Goal: Information Seeking & Learning: Learn about a topic

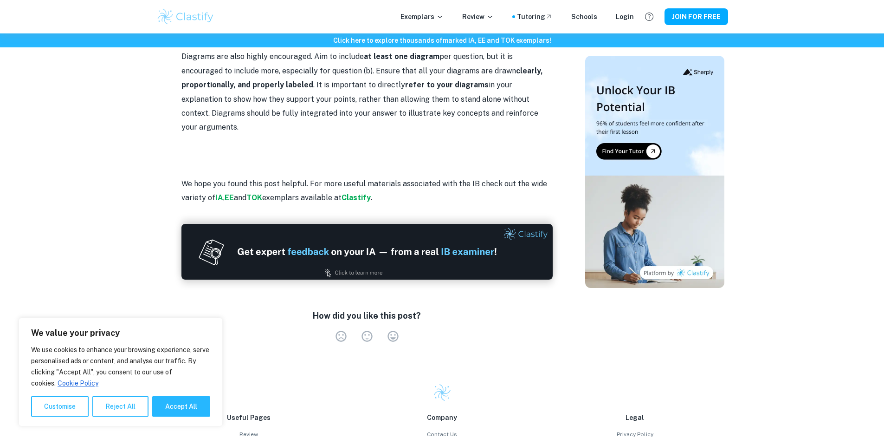
scroll to position [1211, 0]
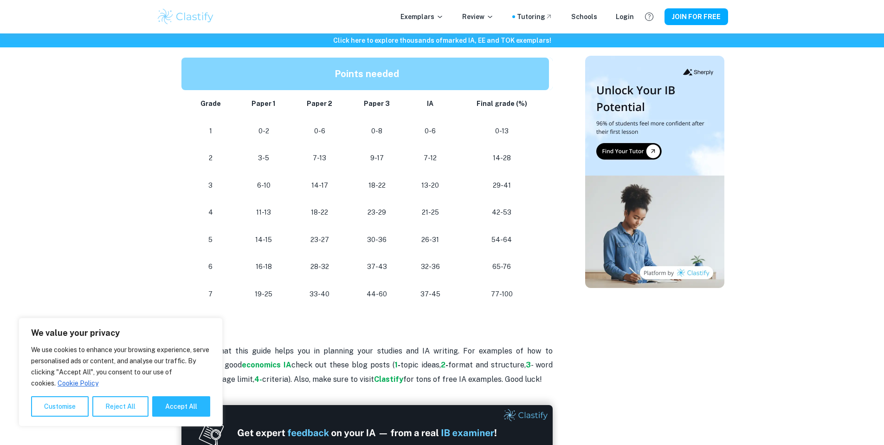
scroll to position [814, 0]
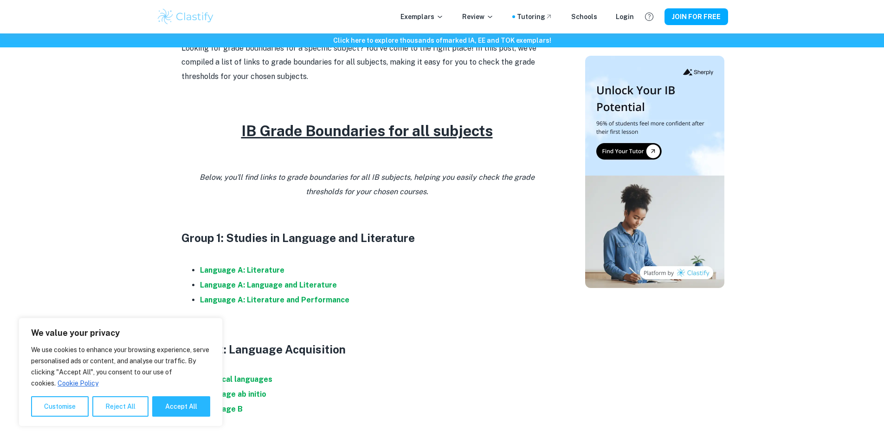
scroll to position [337, 0]
click at [187, 408] on button "Accept All" at bounding box center [181, 406] width 58 height 20
checkbox input "true"
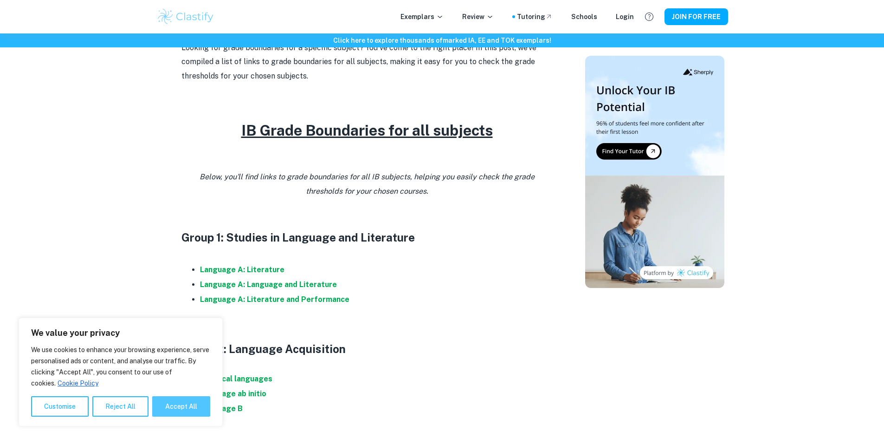
checkbox input "true"
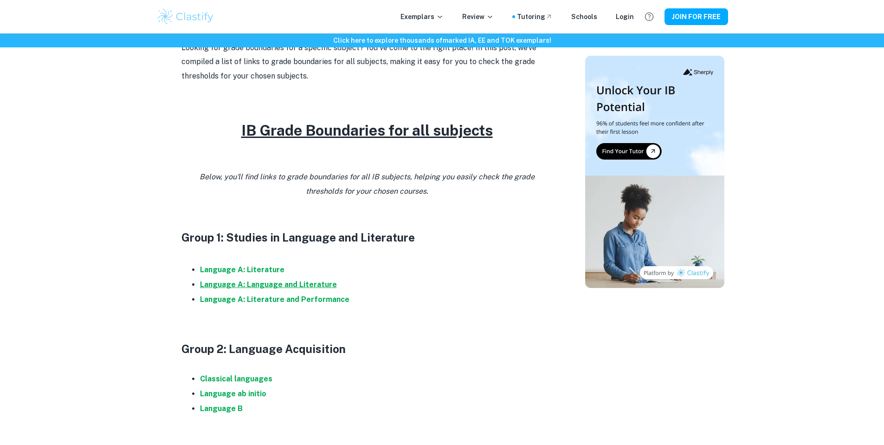
click at [257, 285] on strong "Language A: Language and Literature" at bounding box center [268, 284] width 137 height 9
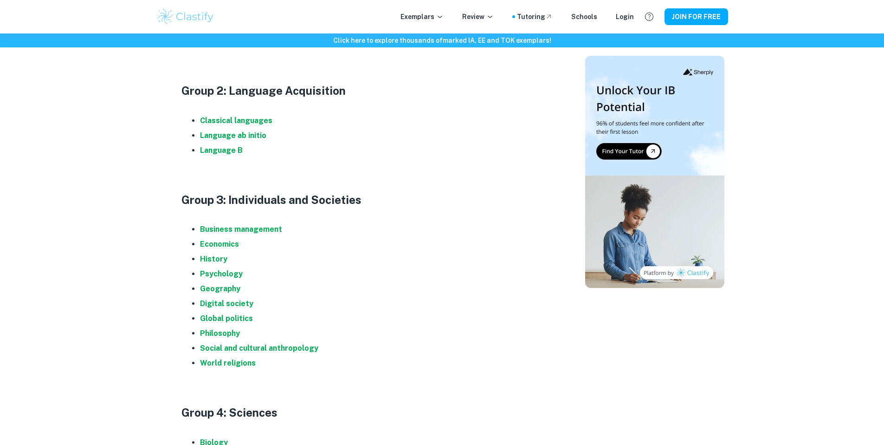
scroll to position [650, 0]
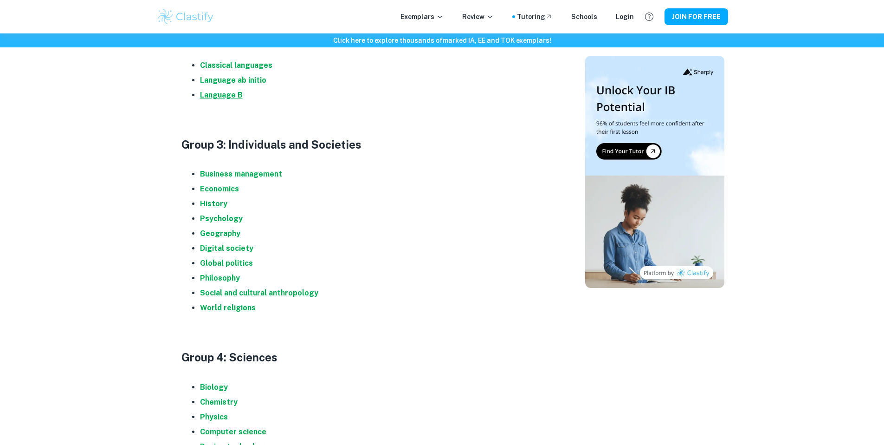
click at [225, 95] on strong "Language B" at bounding box center [221, 95] width 43 height 9
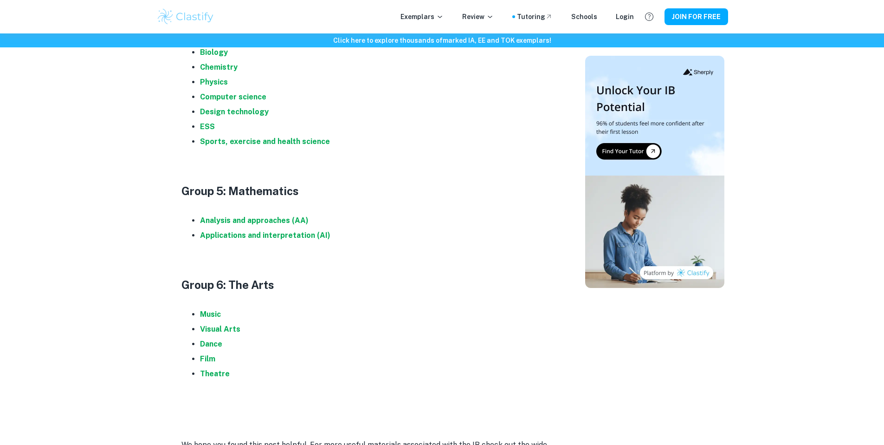
scroll to position [984, 0]
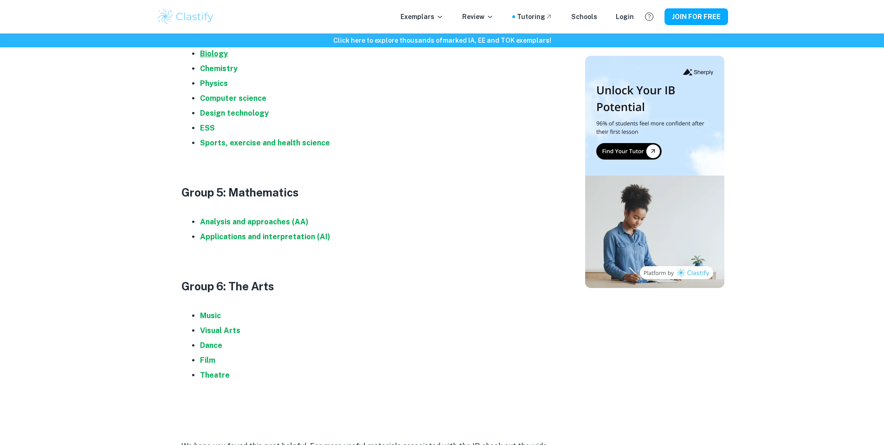
click at [218, 50] on strong "Biology" at bounding box center [214, 53] width 28 height 9
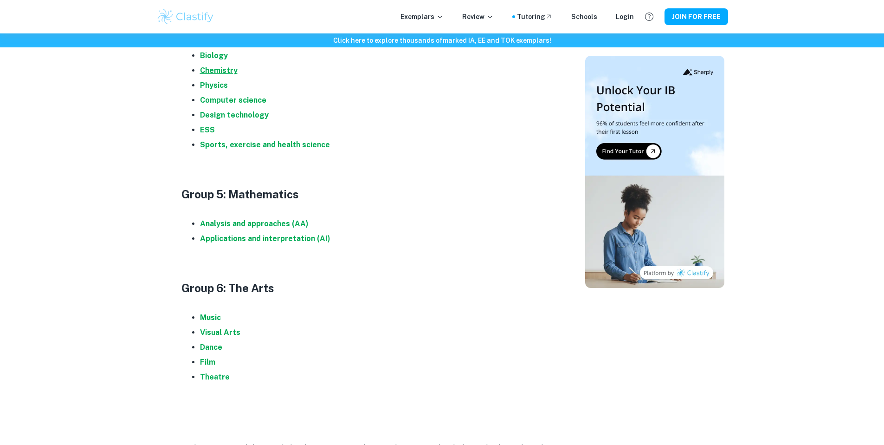
click at [232, 70] on strong "Chemistry" at bounding box center [219, 70] width 38 height 9
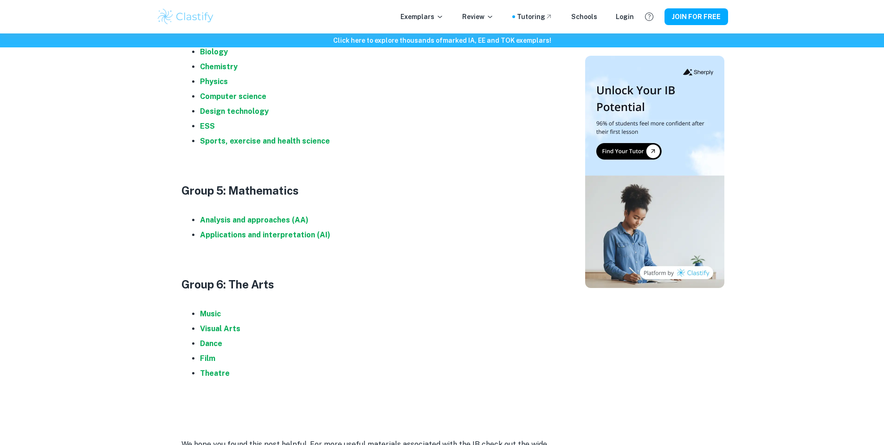
scroll to position [1014, 0]
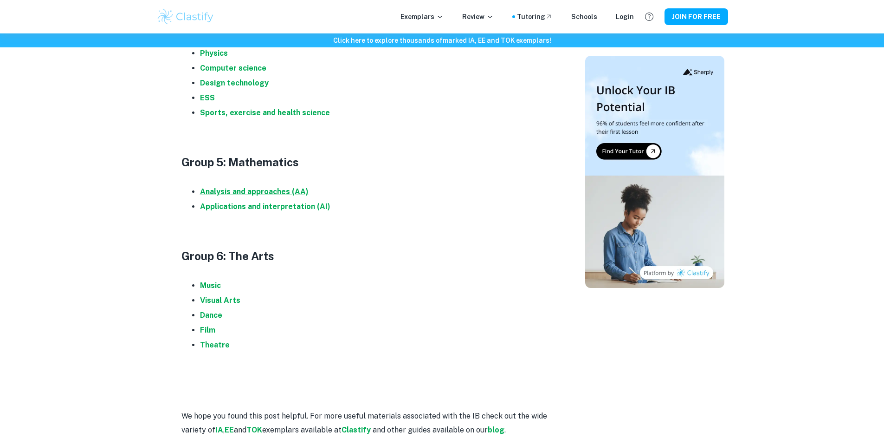
click at [270, 193] on strong "Analysis and approaches (AA)" at bounding box center [254, 191] width 109 height 9
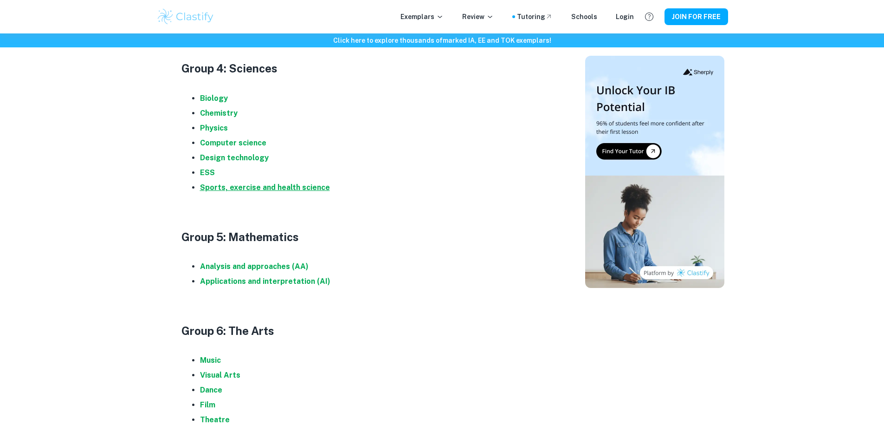
scroll to position [934, 0]
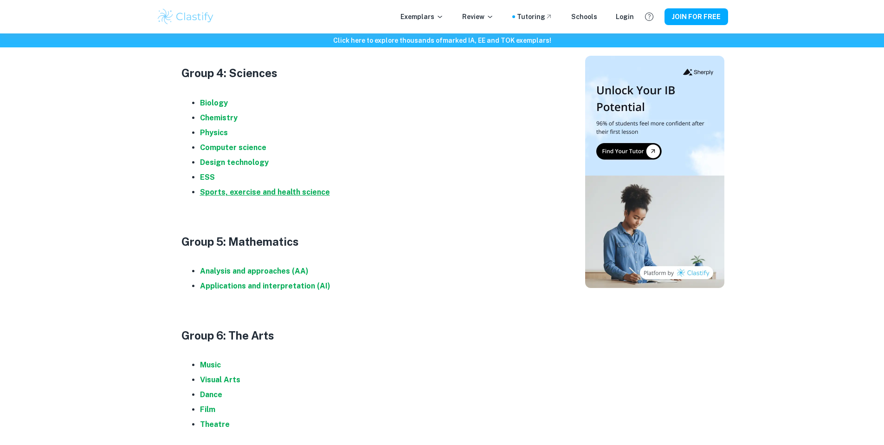
click at [276, 190] on strong "Sports, exercise and health science" at bounding box center [265, 192] width 130 height 9
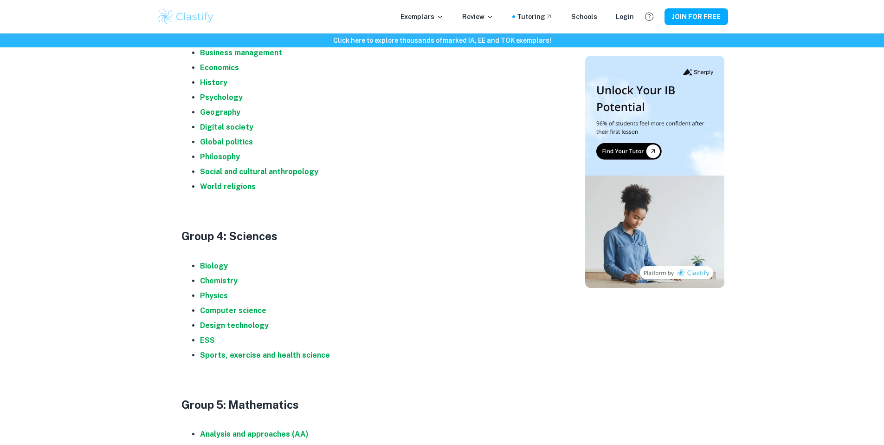
scroll to position [766, 0]
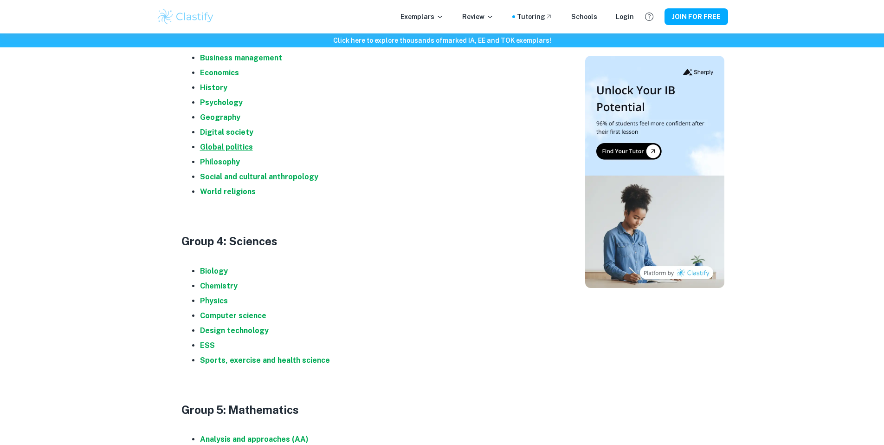
click at [231, 144] on strong "Global politics" at bounding box center [226, 146] width 53 height 9
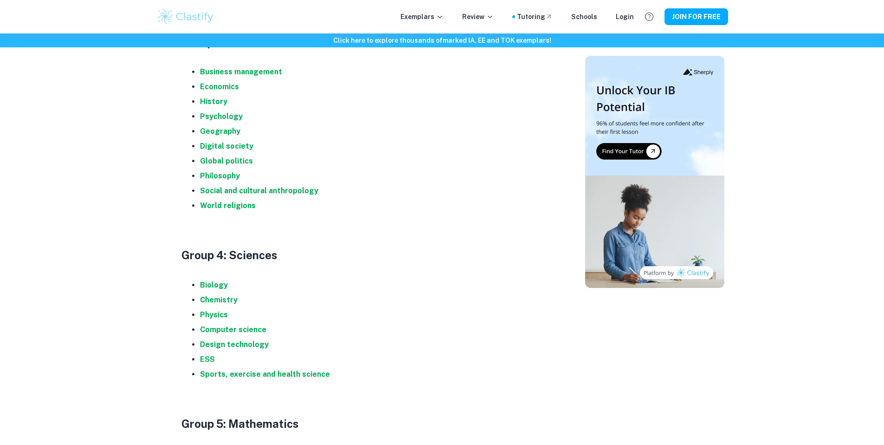
scroll to position [738, 0]
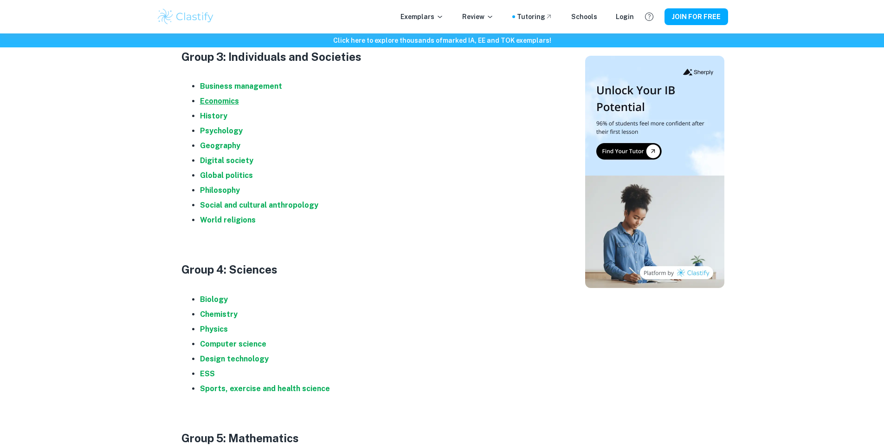
click at [222, 105] on strong "Economics" at bounding box center [219, 101] width 39 height 9
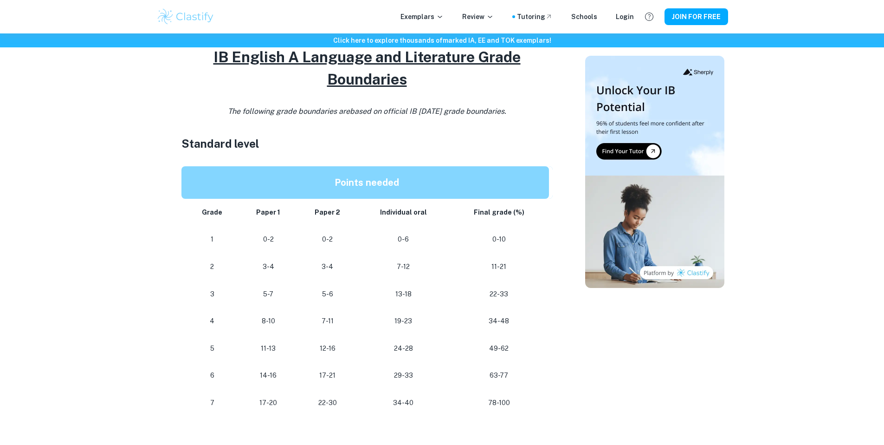
scroll to position [565, 0]
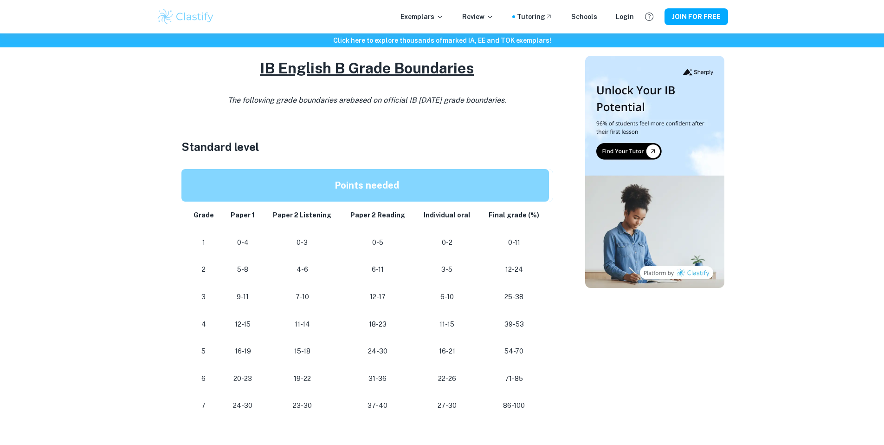
scroll to position [420, 0]
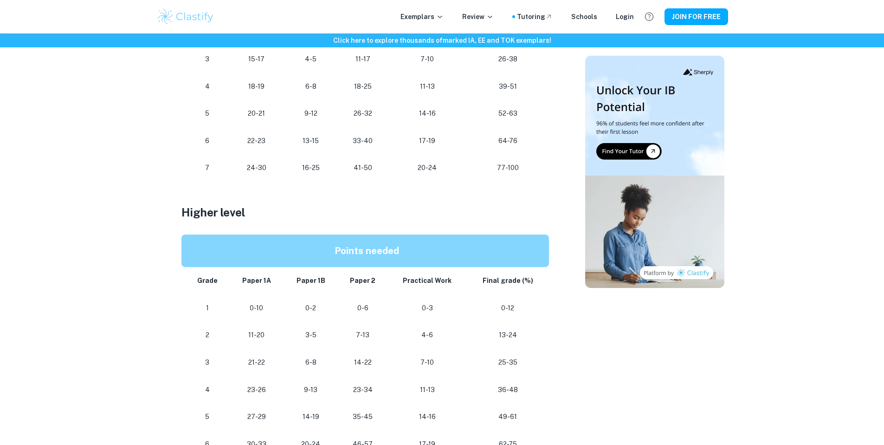
scroll to position [621, 0]
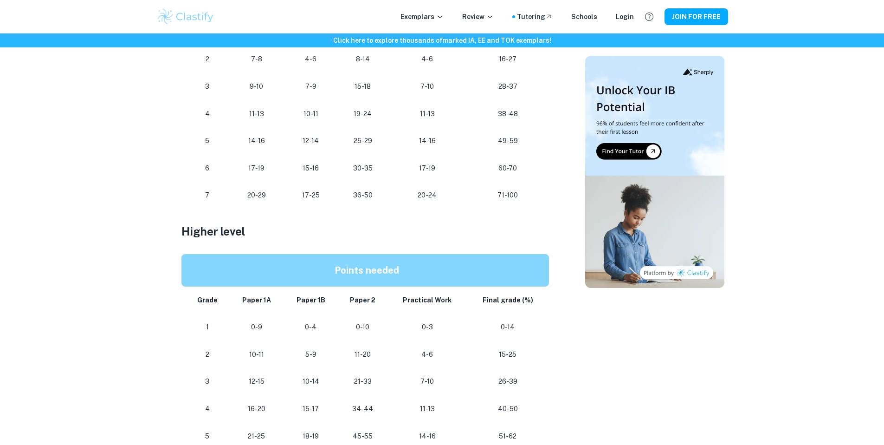
scroll to position [611, 0]
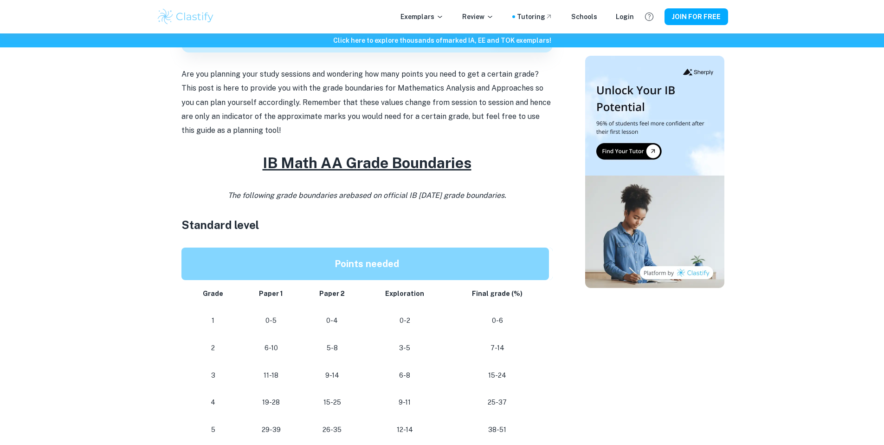
scroll to position [201, 0]
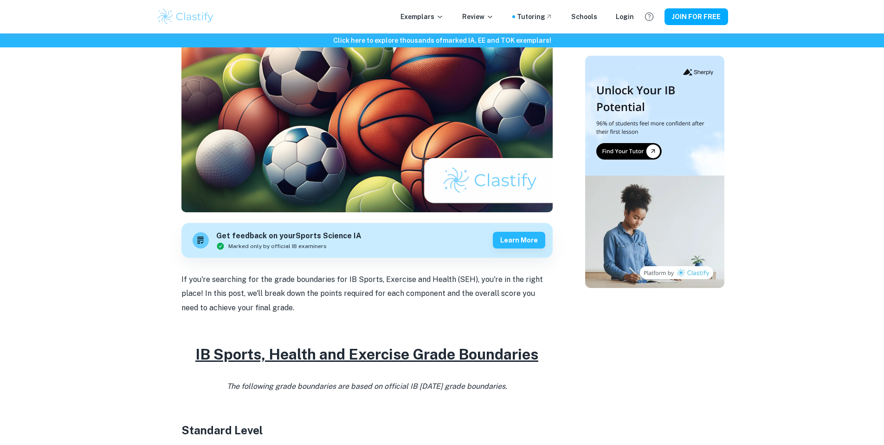
scroll to position [561, 0]
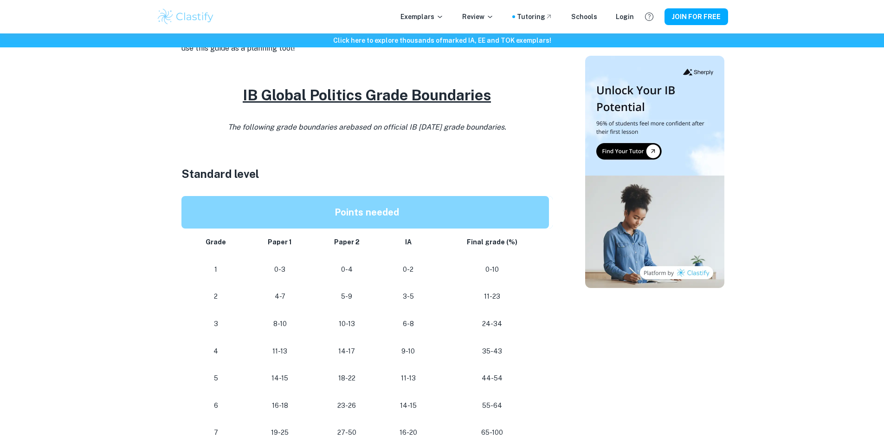
scroll to position [475, 0]
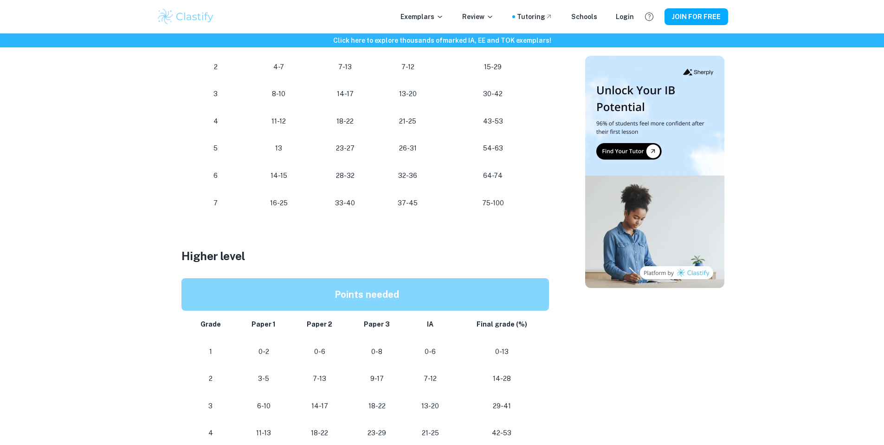
scroll to position [581, 0]
